Goal: Find specific page/section: Find specific page/section

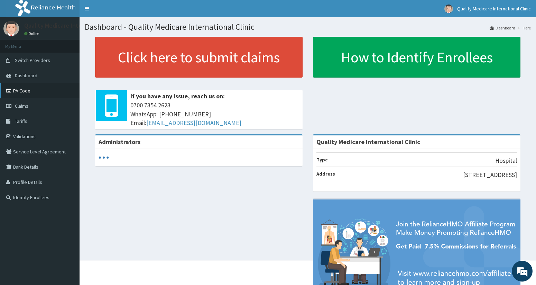
click at [28, 92] on link "PA Code" at bounding box center [40, 90] width 80 height 15
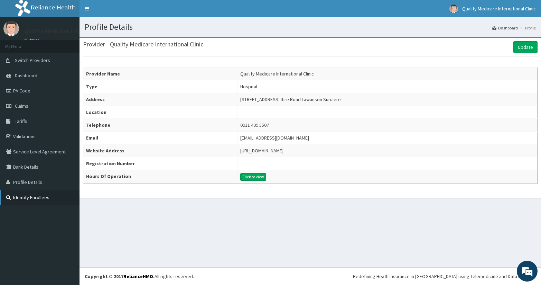
click at [43, 197] on link "Identify Enrollees" at bounding box center [40, 197] width 80 height 15
